Goal: Transaction & Acquisition: Obtain resource

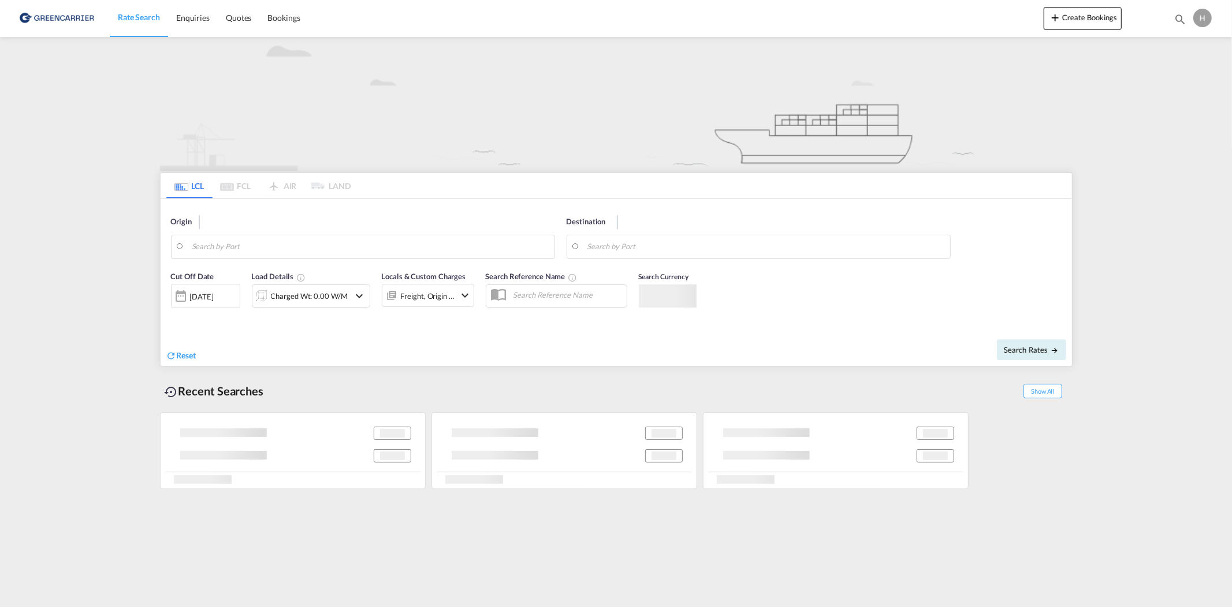
type input "6230"
type input "[GEOGRAPHIC_DATA], SGSIN"
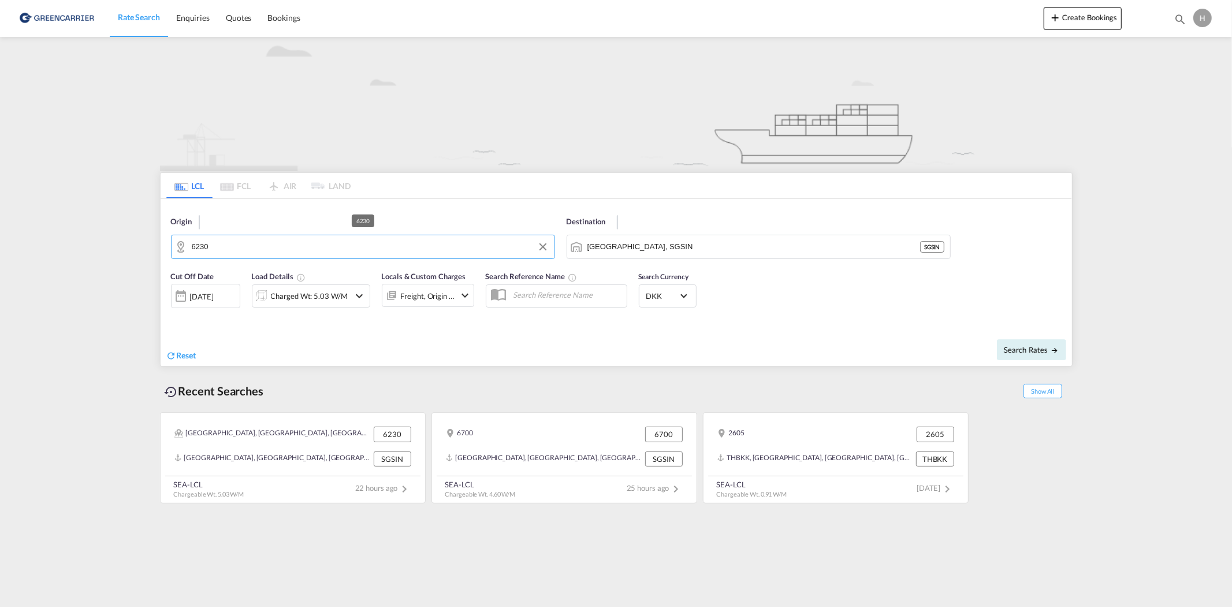
drag, startPoint x: 353, startPoint y: 246, endPoint x: 339, endPoint y: 246, distance: 13.9
click at [339, 246] on input "6230" at bounding box center [370, 246] width 357 height 17
type input "8465 galt"
drag, startPoint x: 224, startPoint y: 246, endPoint x: 135, endPoint y: 246, distance: 89.0
click at [297, 246] on input "8465 galt" at bounding box center [370, 246] width 357 height 17
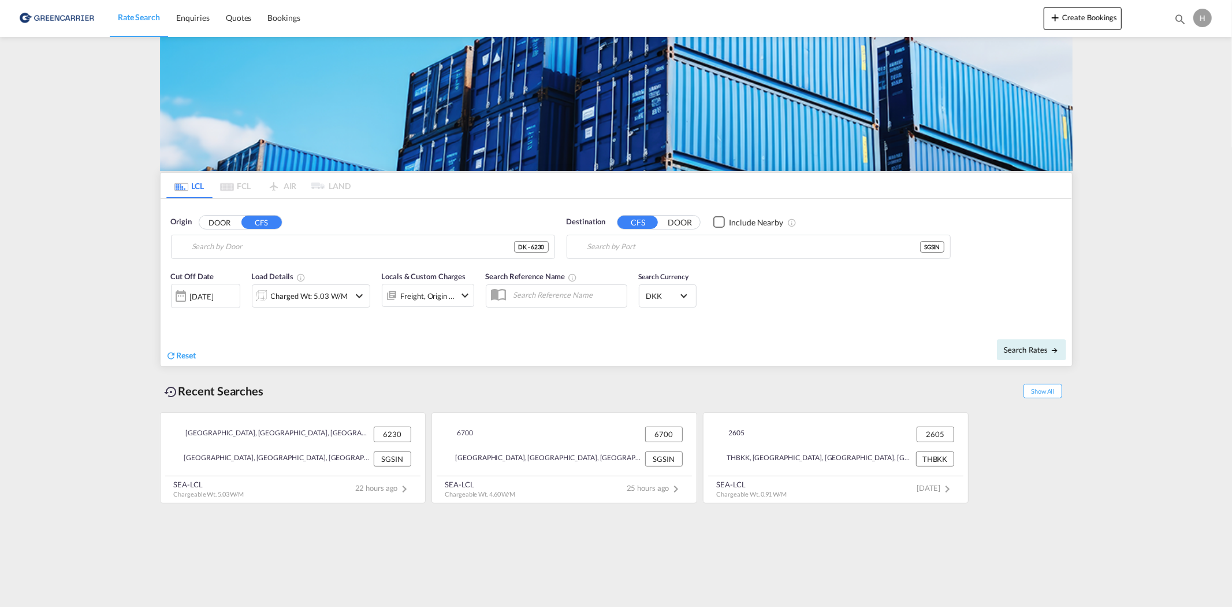
type input "DK-6230, Roedekro"
type input "[GEOGRAPHIC_DATA], SGSIN"
click at [549, 248] on button "Clear Input" at bounding box center [542, 246] width 17 height 17
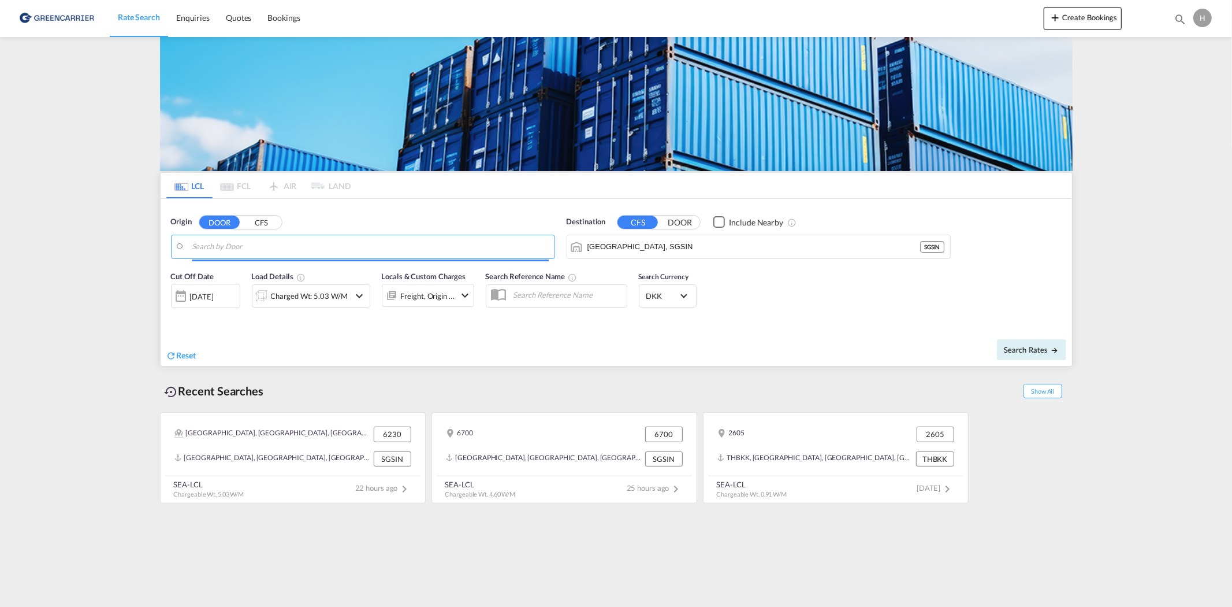
click at [335, 243] on input "Search by Door" at bounding box center [370, 246] width 357 height 17
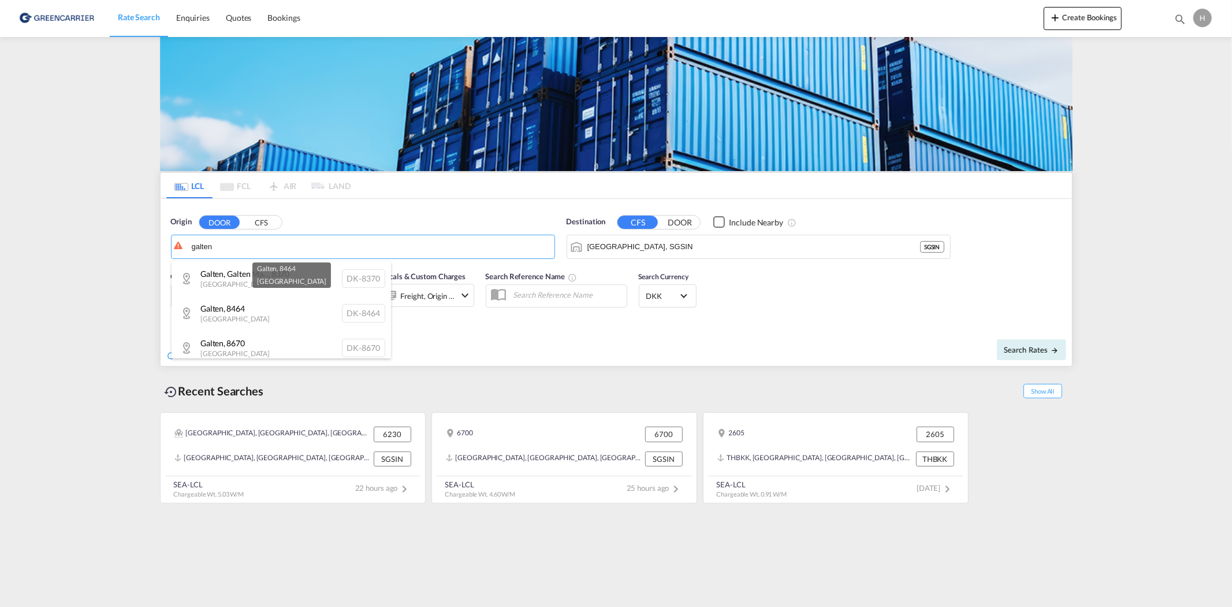
click at [281, 319] on div "Galten , 8464 [GEOGRAPHIC_DATA] DK-8464" at bounding box center [282, 313] width 220 height 35
type input "DK-8464, Galten"
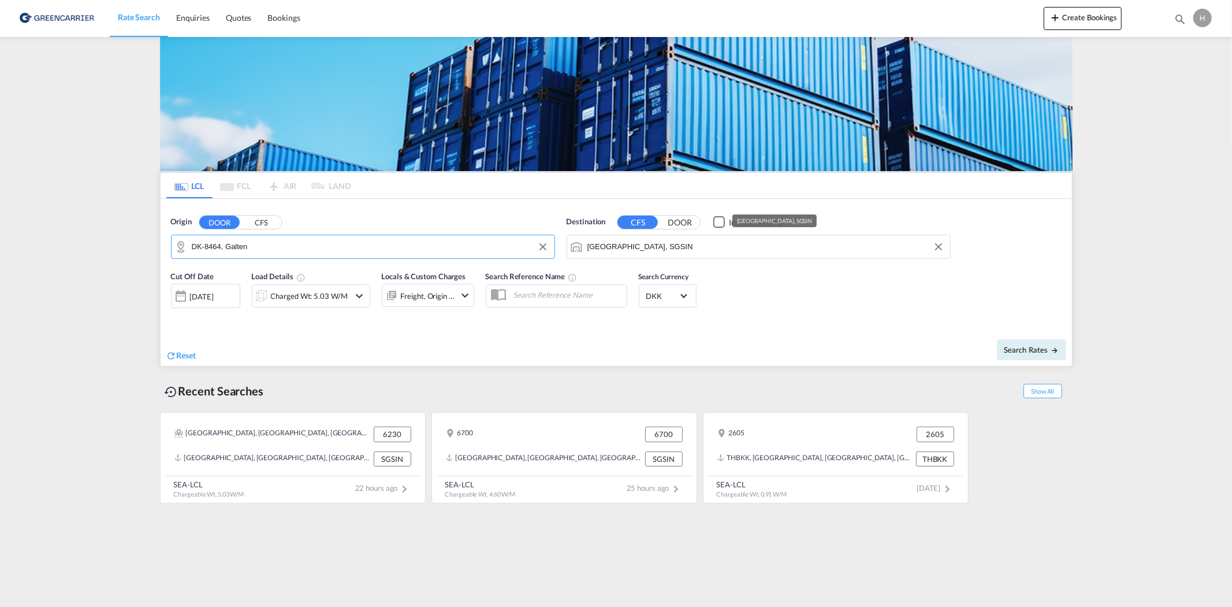
click at [735, 247] on input "[GEOGRAPHIC_DATA], SGSIN" at bounding box center [765, 246] width 357 height 17
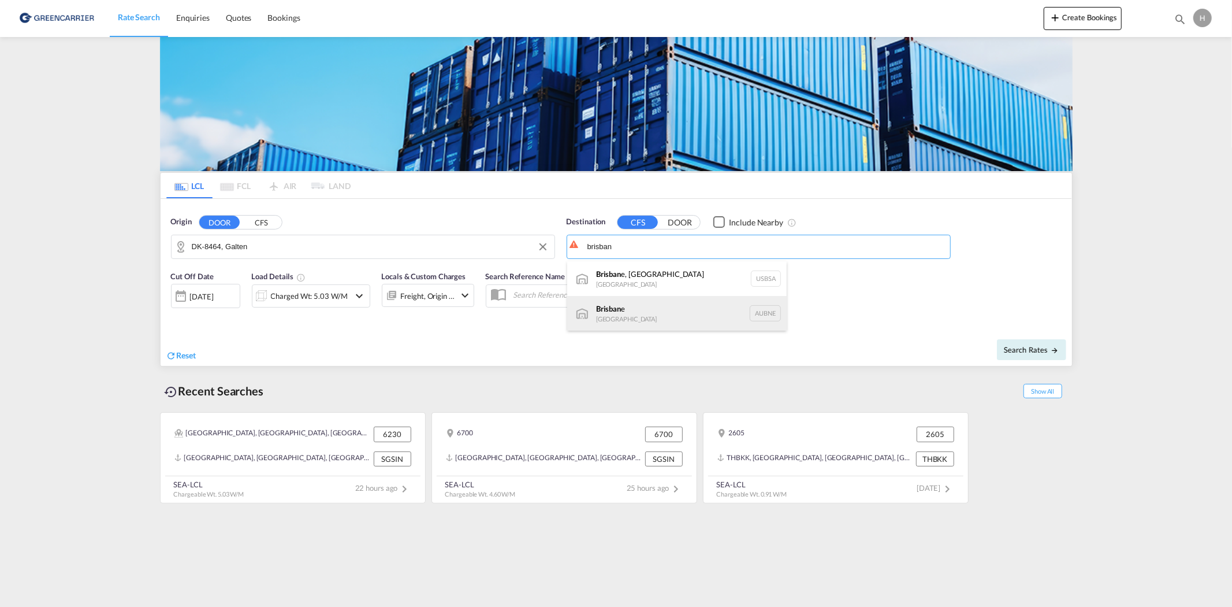
click at [660, 325] on div "Brisban e [GEOGRAPHIC_DATA] AUBNE" at bounding box center [677, 313] width 220 height 35
type input "[GEOGRAPHIC_DATA], AUBNE"
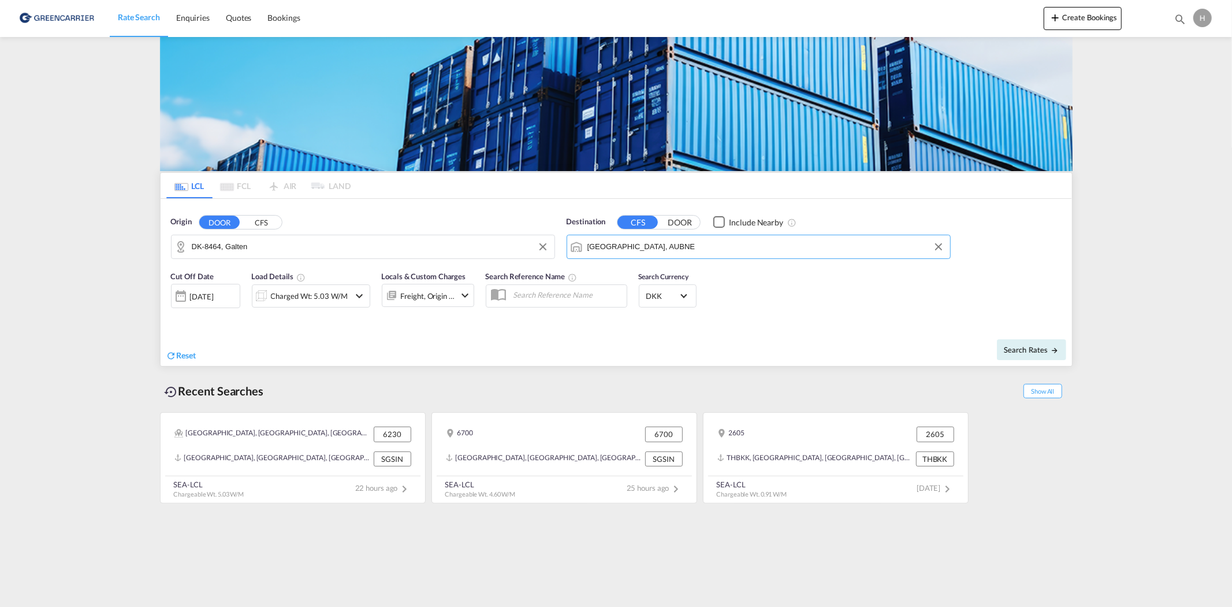
click at [292, 293] on div "Charged Wt: 5.03 W/M" at bounding box center [309, 296] width 77 height 16
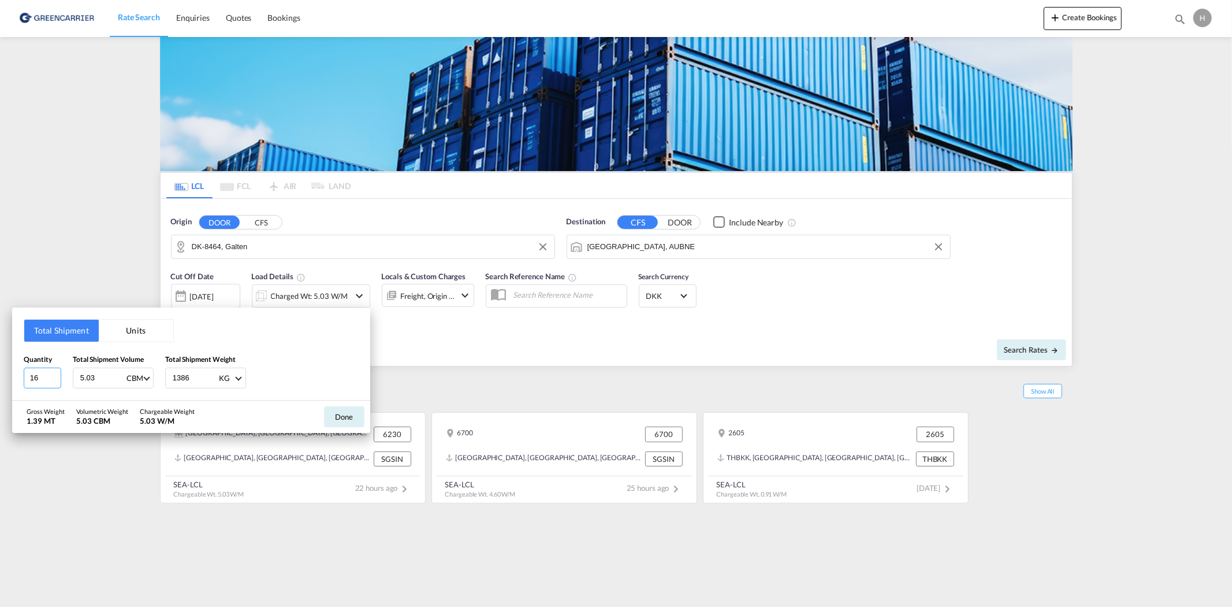
drag, startPoint x: 54, startPoint y: 380, endPoint x: 32, endPoint y: 376, distance: 22.3
click at [32, 376] on input "16" at bounding box center [43, 377] width 38 height 21
drag, startPoint x: 39, startPoint y: 377, endPoint x: 24, endPoint y: 370, distance: 17.1
click at [24, 370] on input "16" at bounding box center [43, 377] width 38 height 21
type input "1"
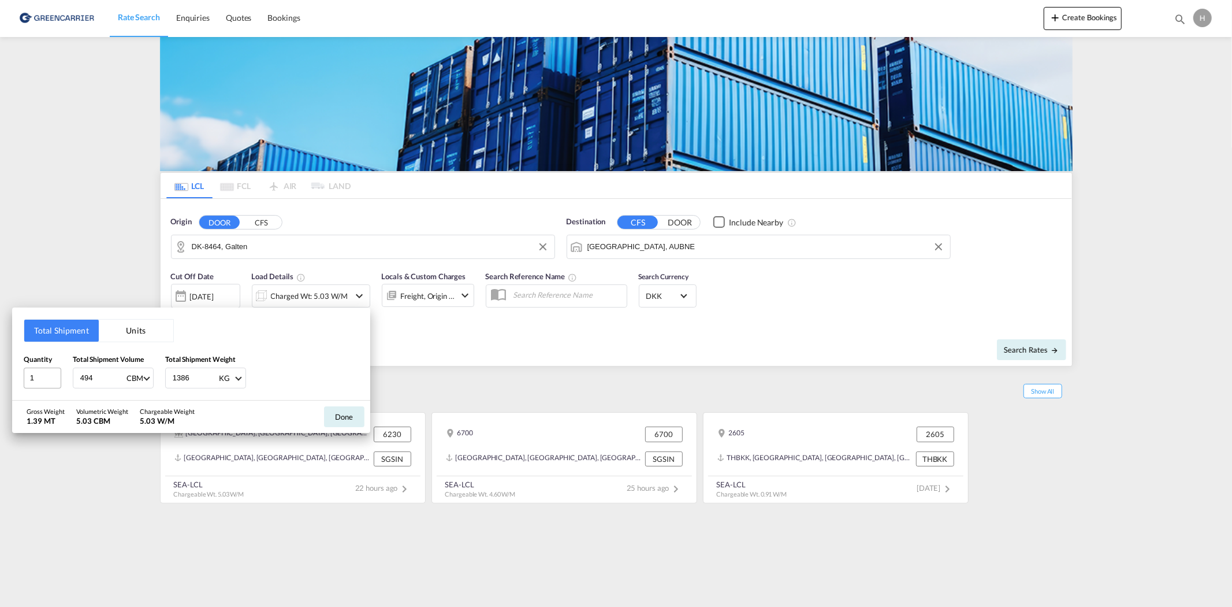
type input "494"
type input "1.824"
click at [336, 419] on button "Done" at bounding box center [344, 416] width 40 height 21
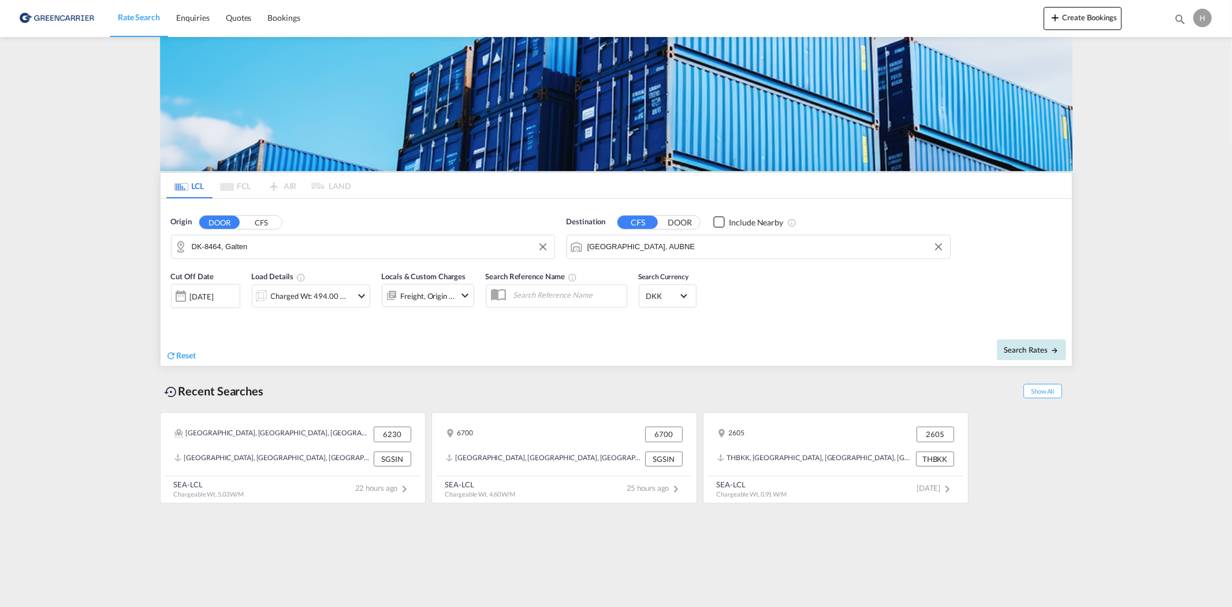
click at [1018, 351] on span "Search Rates" at bounding box center [1031, 349] width 55 height 9
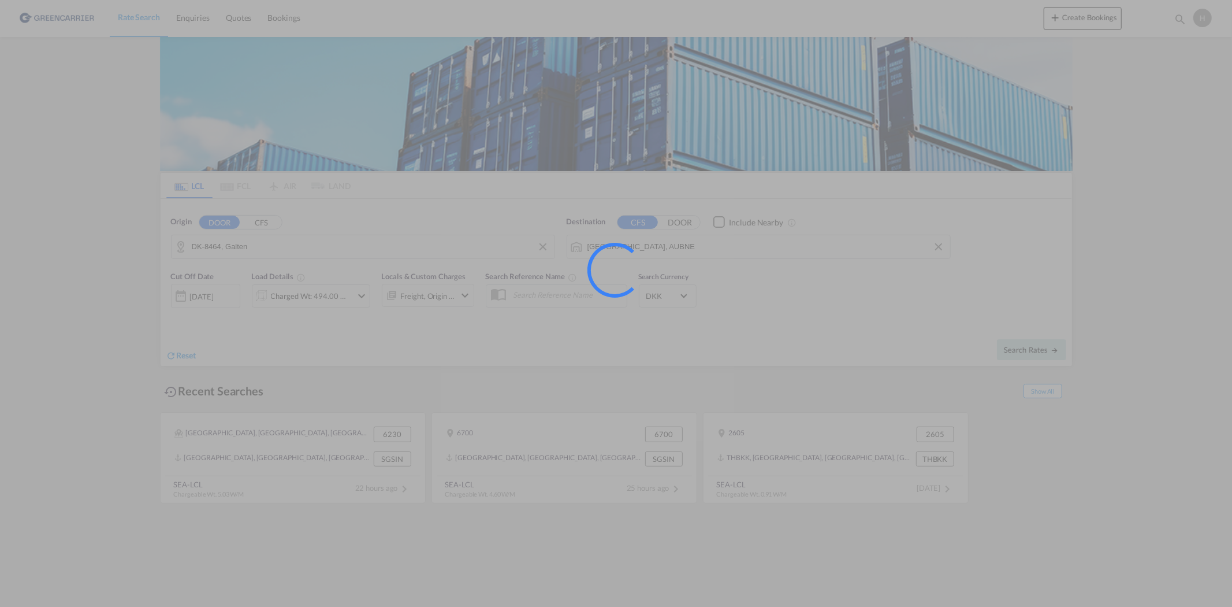
type input "8464 to AUBNE / [DATE]"
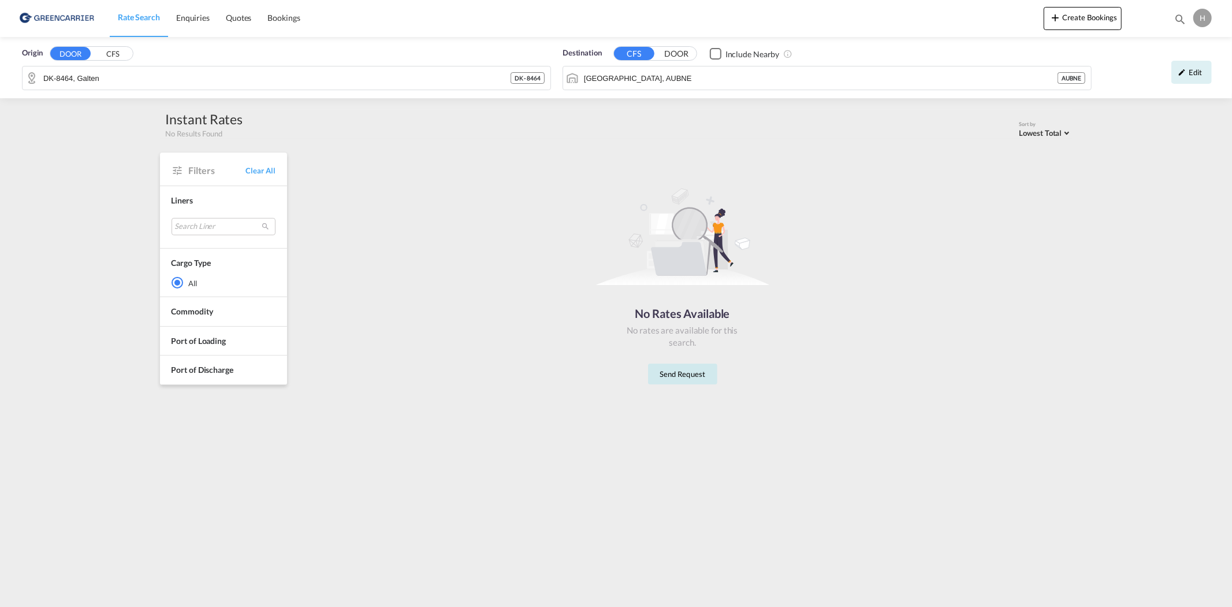
click at [682, 383] on button "Send Request" at bounding box center [682, 373] width 69 height 21
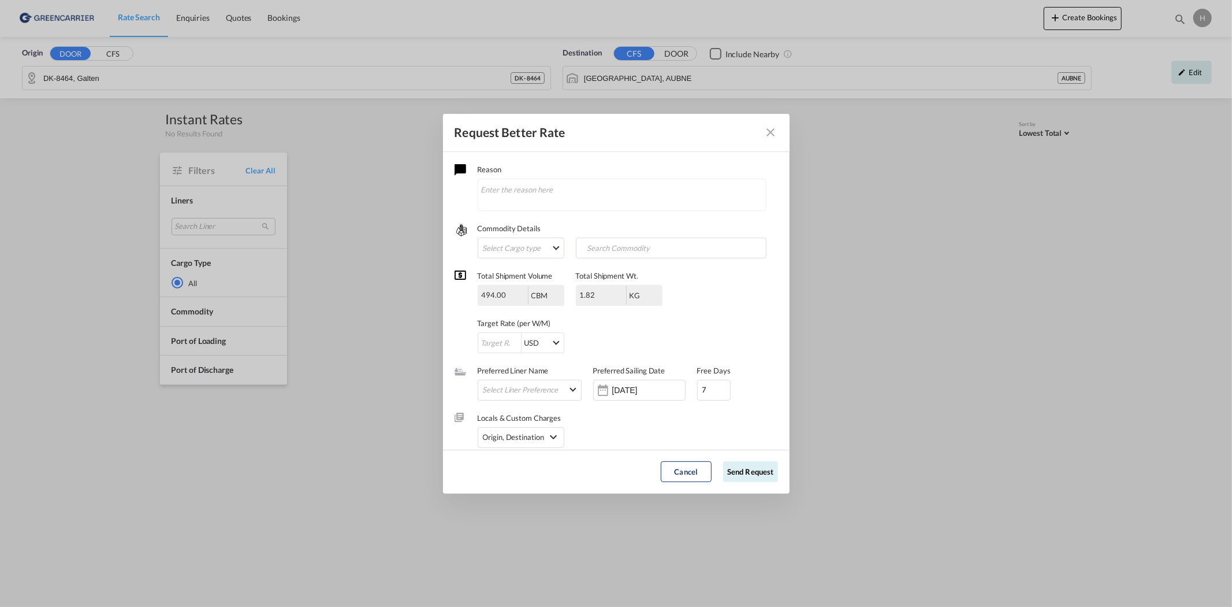
click at [769, 129] on md-icon "Close dialog" at bounding box center [771, 132] width 14 height 14
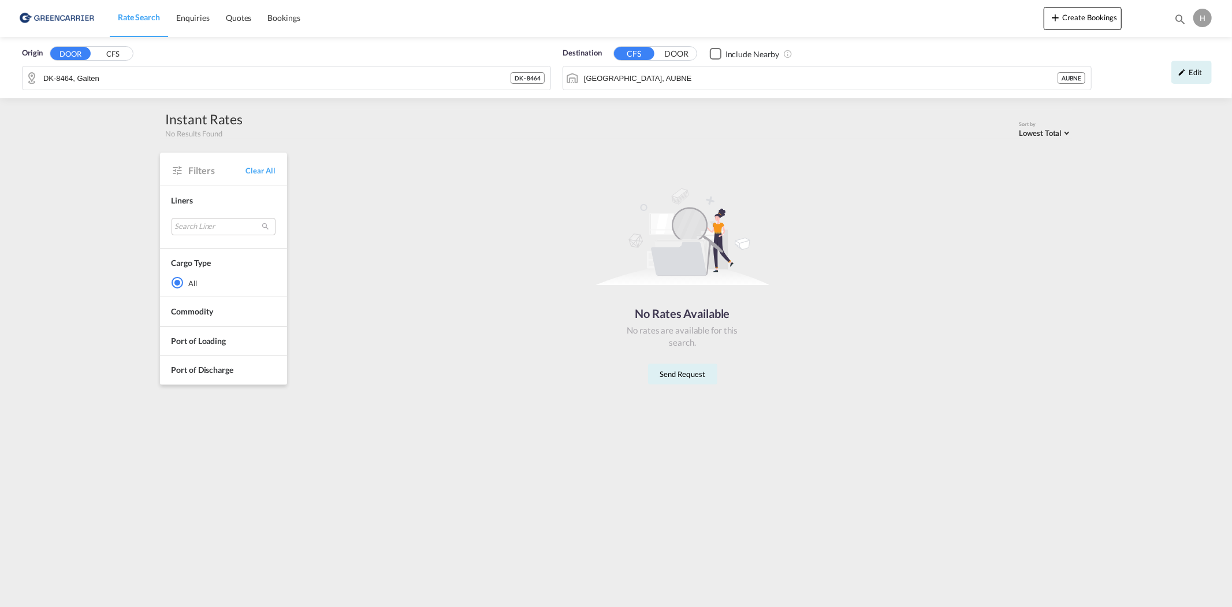
click at [1186, 81] on div "Edit" at bounding box center [1192, 72] width 40 height 23
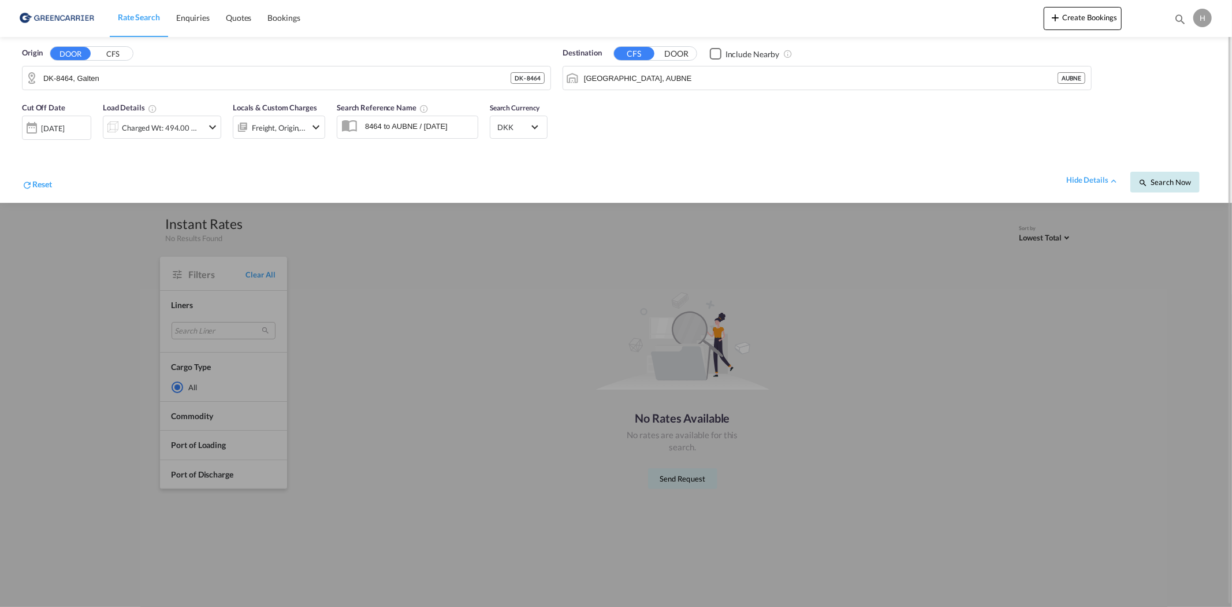
click at [1177, 189] on button "Search Now" at bounding box center [1164, 182] width 69 height 21
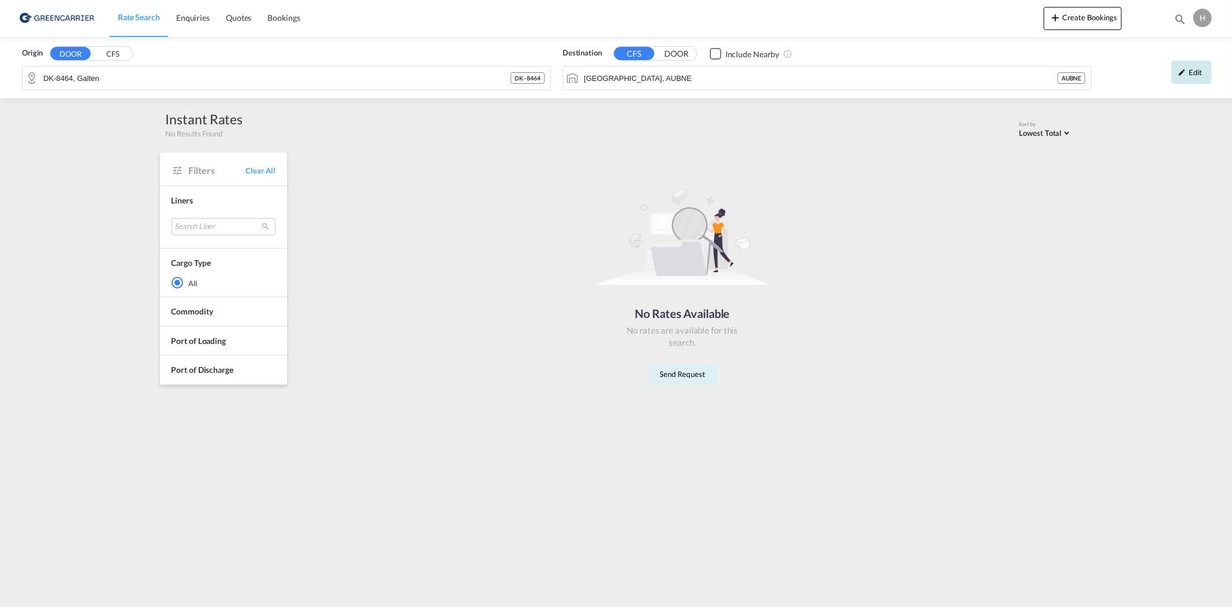
click at [1187, 67] on div "Edit" at bounding box center [1192, 72] width 40 height 23
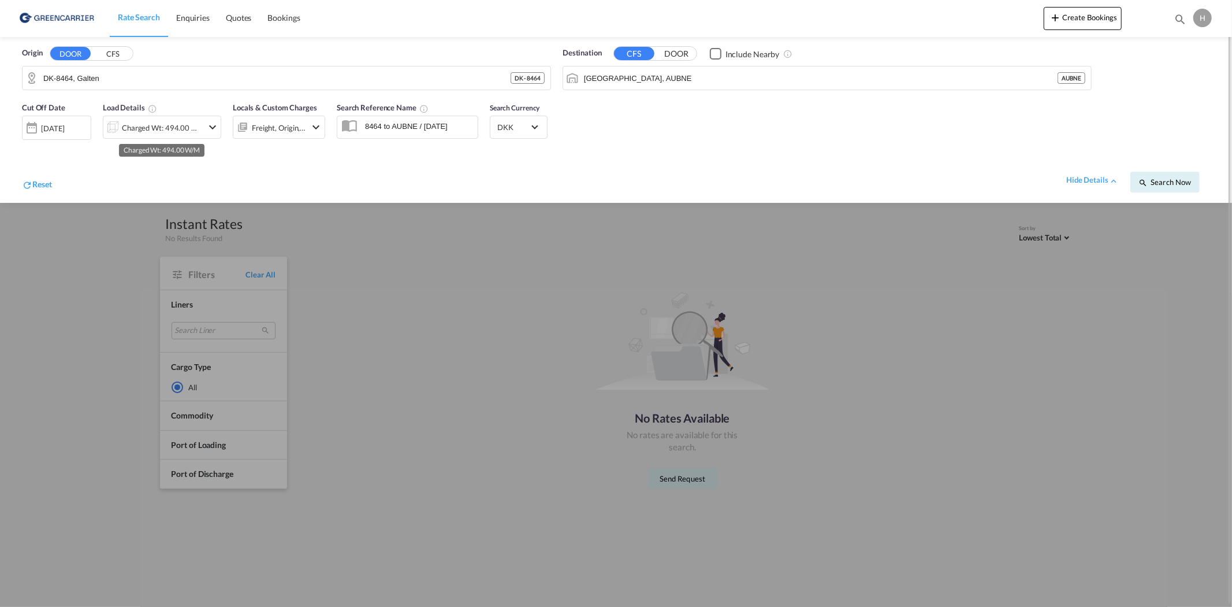
click at [150, 126] on div "Charged Wt: 494.00 W/M" at bounding box center [162, 128] width 81 height 16
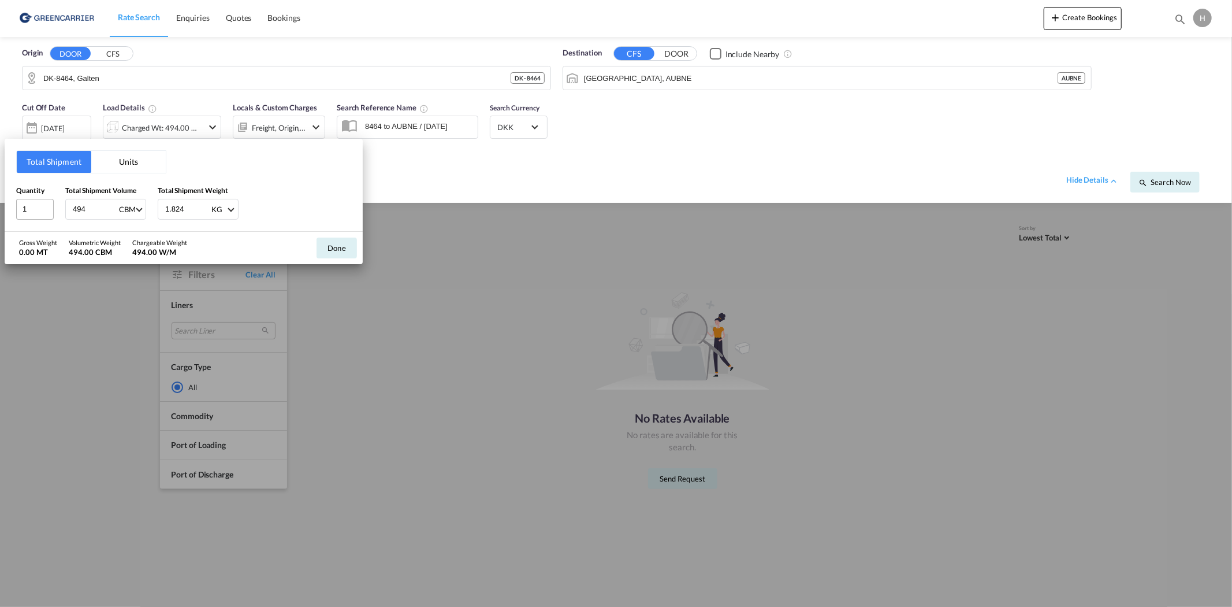
drag, startPoint x: 62, startPoint y: 209, endPoint x: 33, endPoint y: 210, distance: 29.5
click at [34, 210] on div "Quantity 1 Total Shipment Volume 494 CBM CBM CFT Total Shipment Weight 1.824 KG…" at bounding box center [183, 202] width 335 height 35
type input "1.824"
type input "494"
click at [337, 250] on button "Done" at bounding box center [337, 247] width 40 height 21
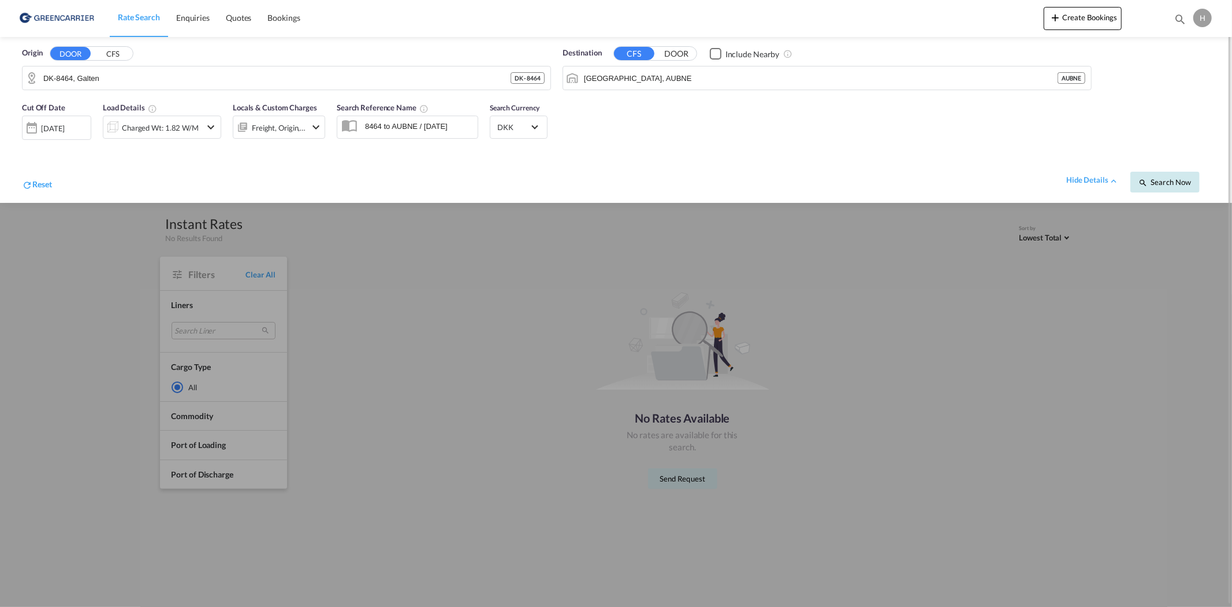
click at [1168, 188] on button "Search Now" at bounding box center [1164, 182] width 69 height 21
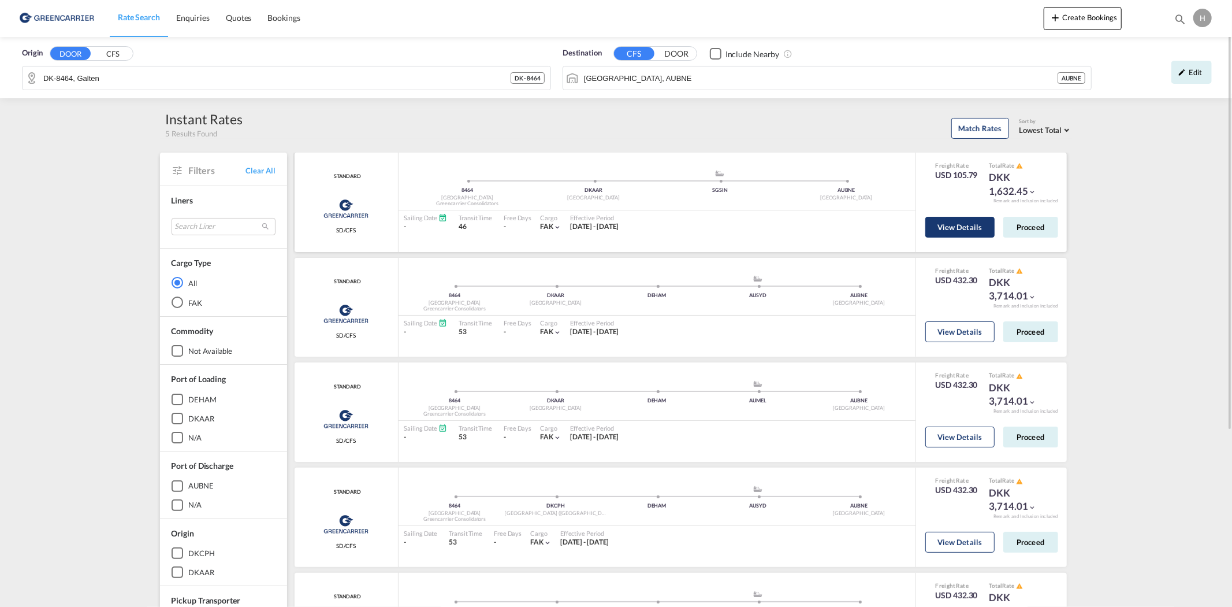
click at [960, 224] on button "View Details" at bounding box center [959, 227] width 69 height 21
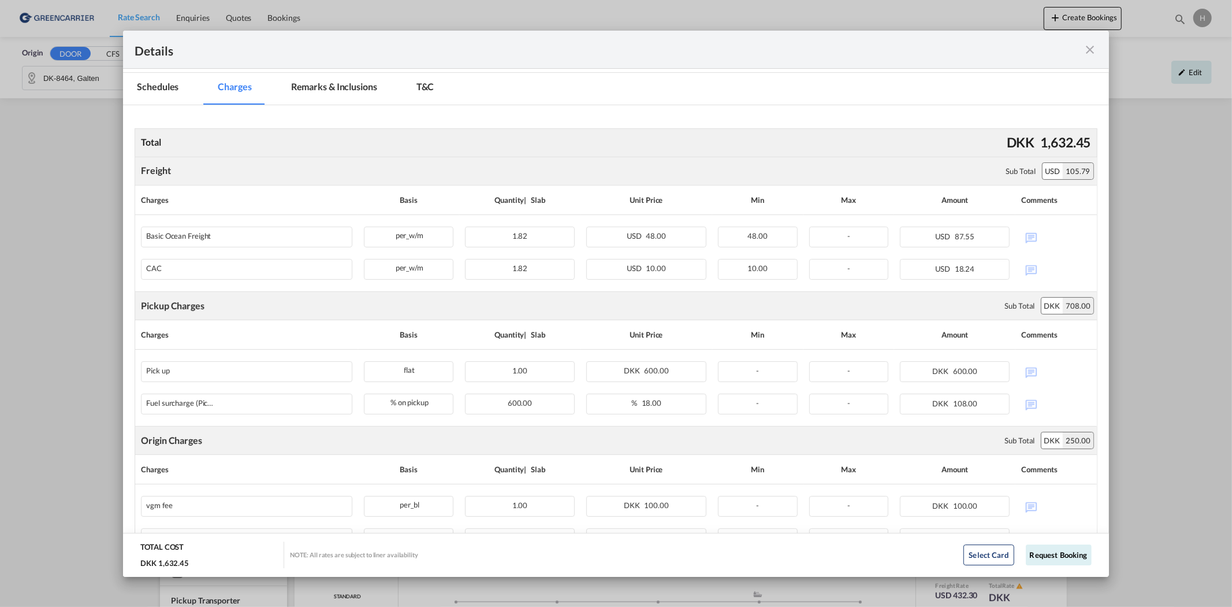
scroll to position [192, 0]
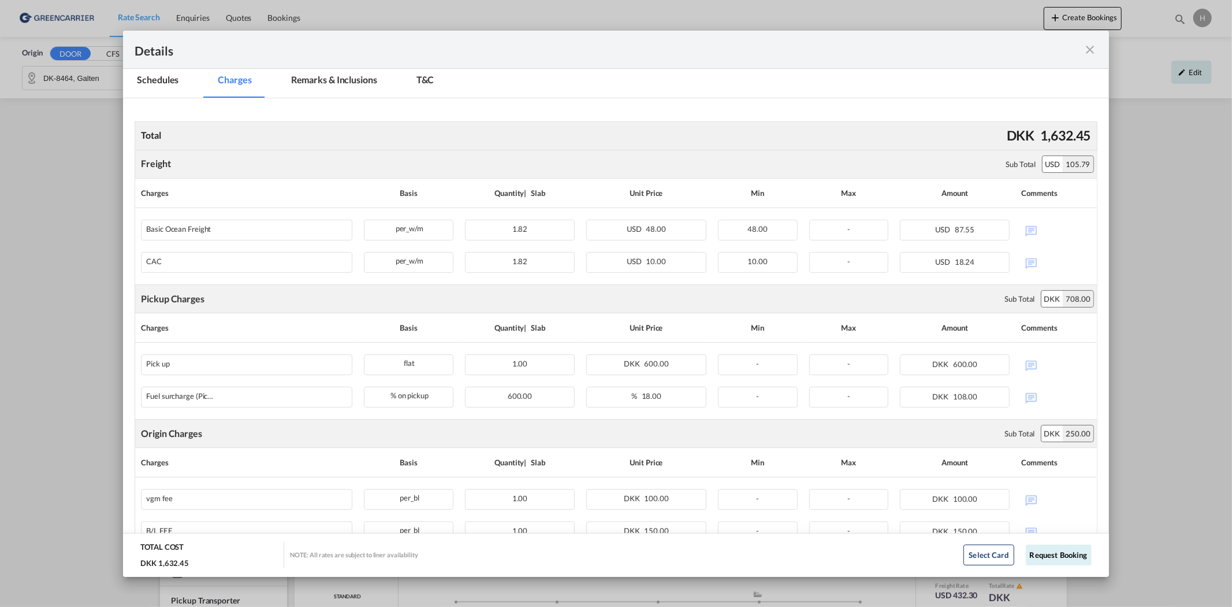
click at [758, 16] on div "Details Pickup Door 8464, [GEOGRAPHIC_DATA] Pickup Service Type - Pickup Haulag…" at bounding box center [616, 303] width 1232 height 607
click at [1094, 46] on md-icon "icon-close fg-AAA8AD m-0 cursor" at bounding box center [1091, 50] width 14 height 14
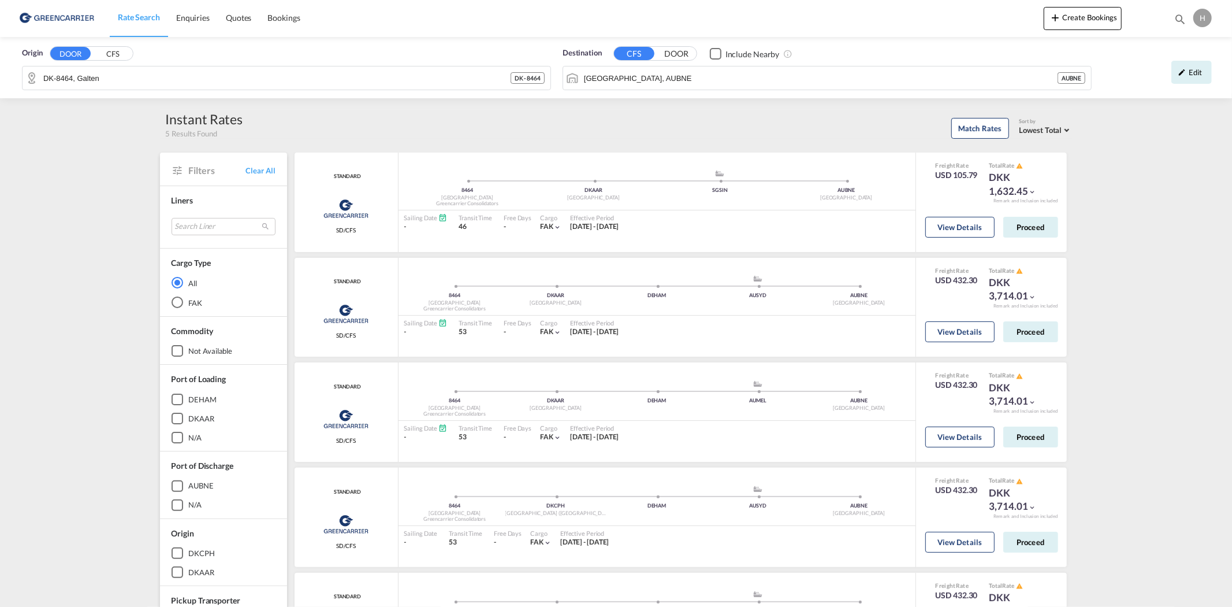
click at [877, 77] on div "Origin DOOR CFS DK-8464, Galten DK - 8464 Destination CFS DOOR Include Nearby […" at bounding box center [616, 67] width 1232 height 61
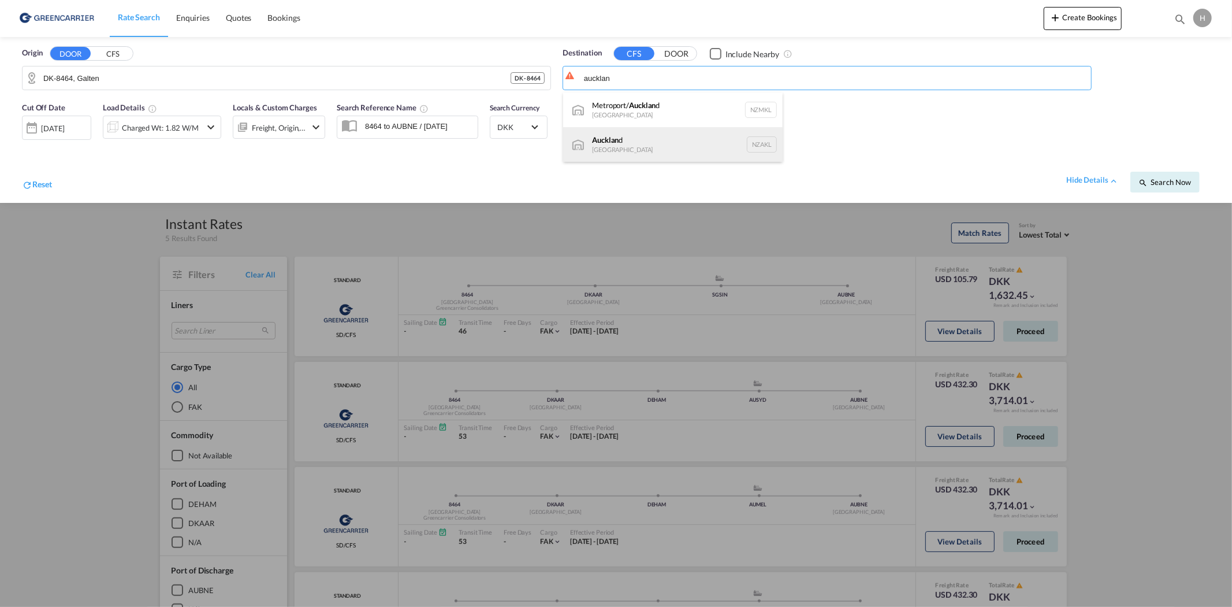
click at [676, 135] on div "Aucklan d [GEOGRAPHIC_DATA] NZAKL" at bounding box center [673, 144] width 220 height 35
type input "[GEOGRAPHIC_DATA], NZAKL"
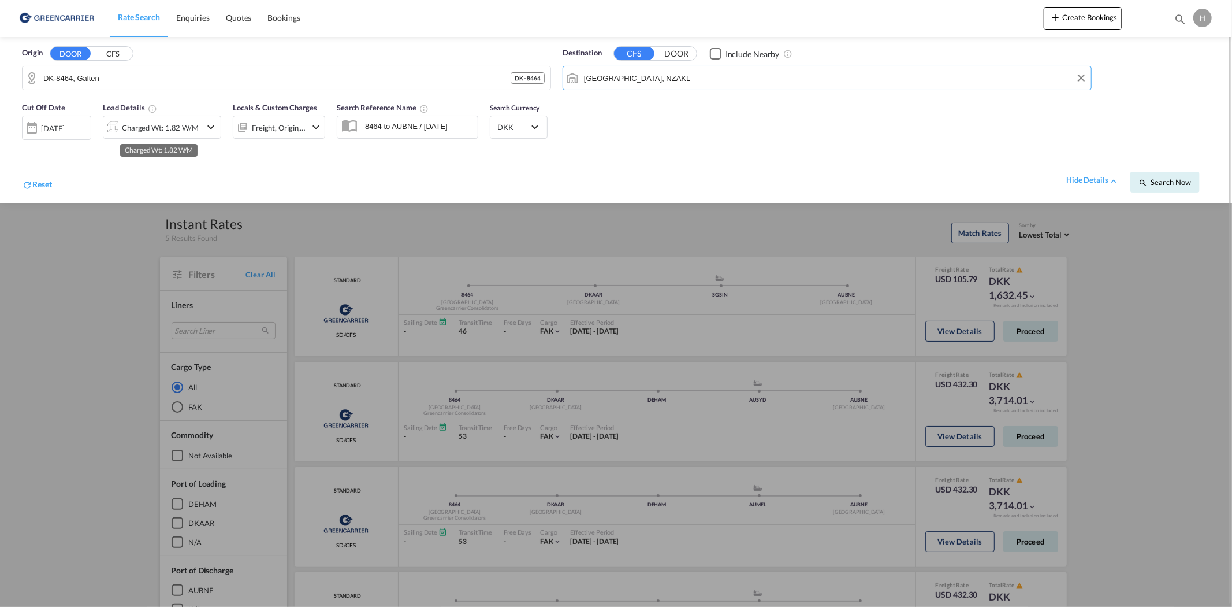
click at [158, 129] on div "Charged Wt: 1.82 W/M" at bounding box center [160, 128] width 77 height 16
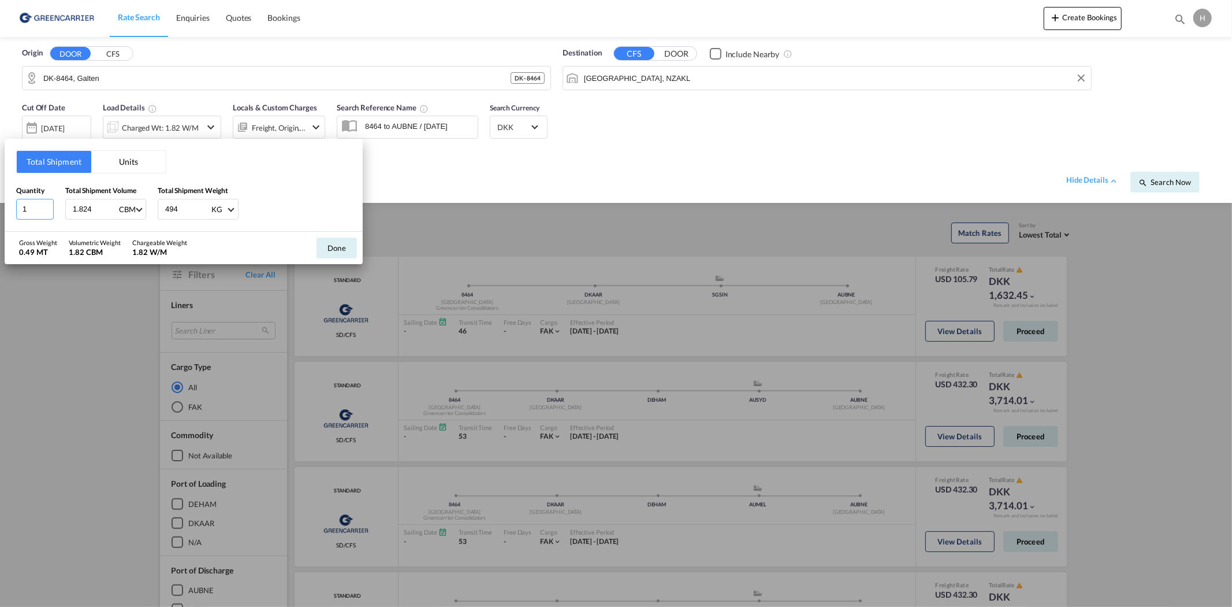
drag, startPoint x: 27, startPoint y: 211, endPoint x: 12, endPoint y: 209, distance: 14.5
click at [12, 209] on div "Total Shipment Units Quantity 1 Total Shipment Volume 1.824 CBM CBM CFT Total S…" at bounding box center [184, 185] width 358 height 92
type input "3"
click at [93, 207] on input "1.824" at bounding box center [95, 209] width 46 height 20
type input "5.472"
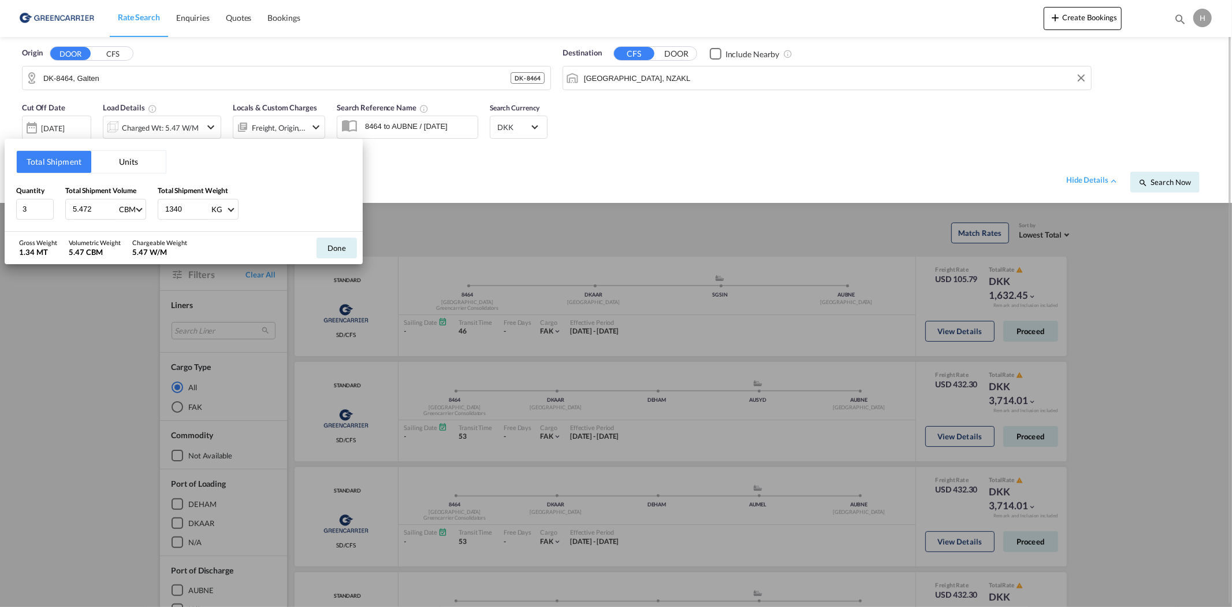
type input "1340"
click at [337, 247] on button "Done" at bounding box center [337, 247] width 40 height 21
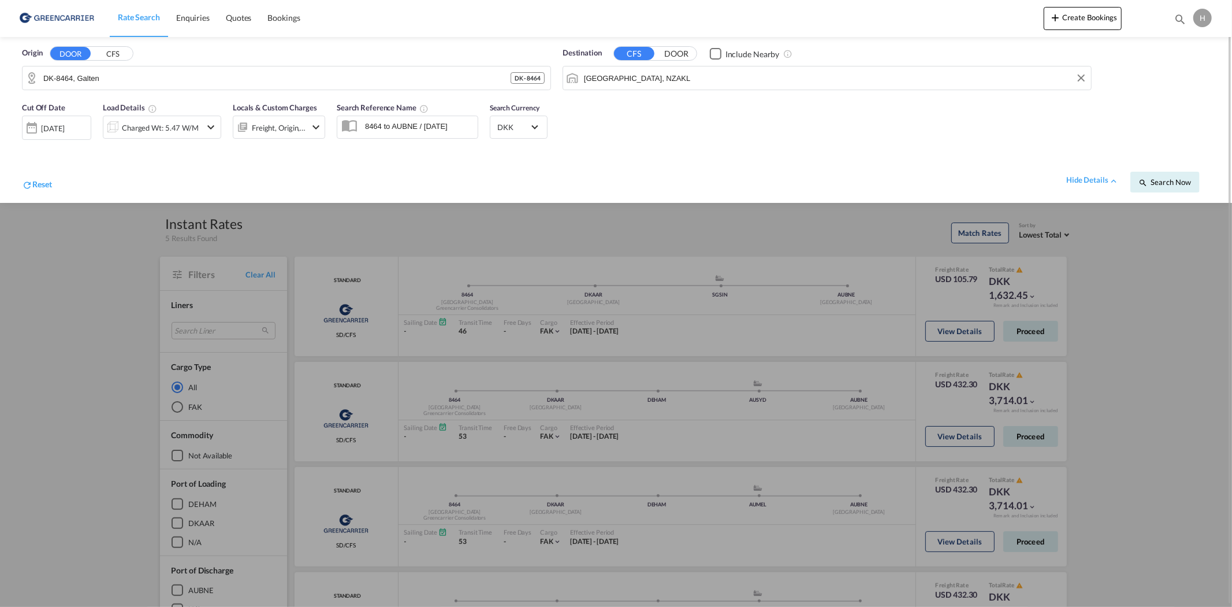
click at [1151, 180] on span "Search Now" at bounding box center [1165, 181] width 53 height 9
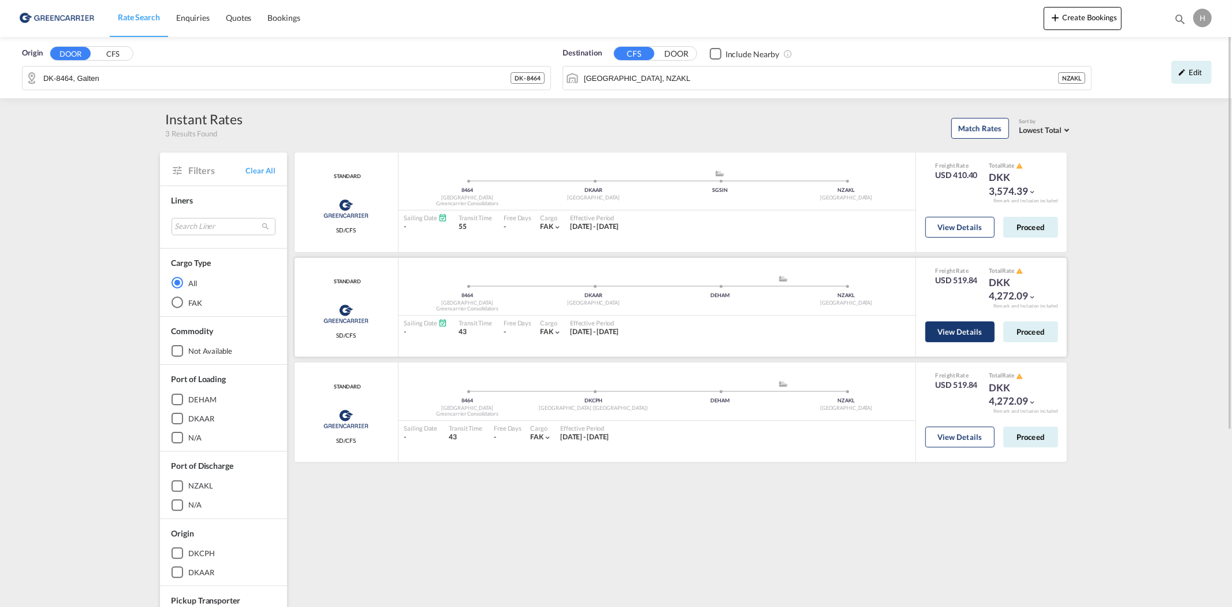
click at [949, 333] on button "View Details" at bounding box center [959, 331] width 69 height 21
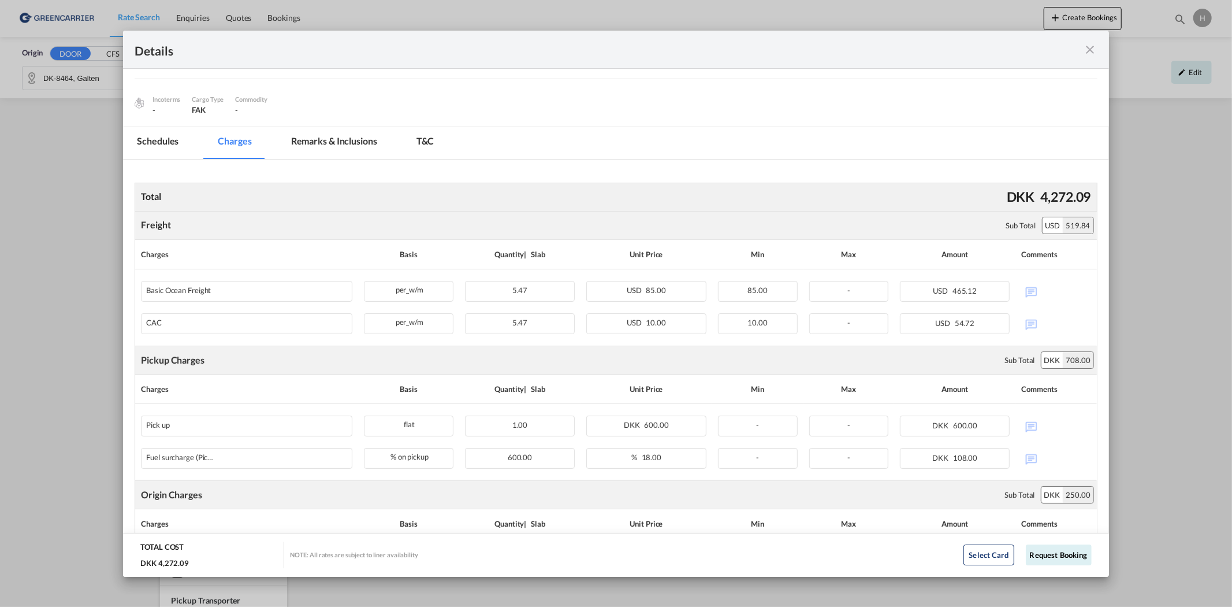
scroll to position [256, 0]
